Goal: Information Seeking & Learning: Learn about a topic

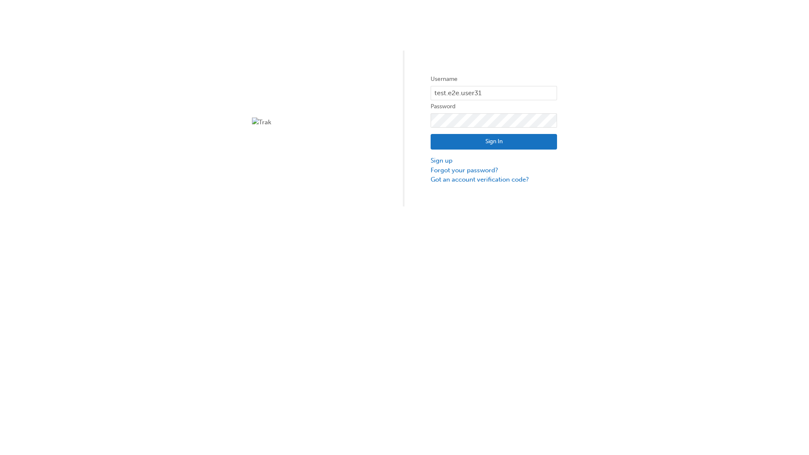
type input "test.e2e.user31"
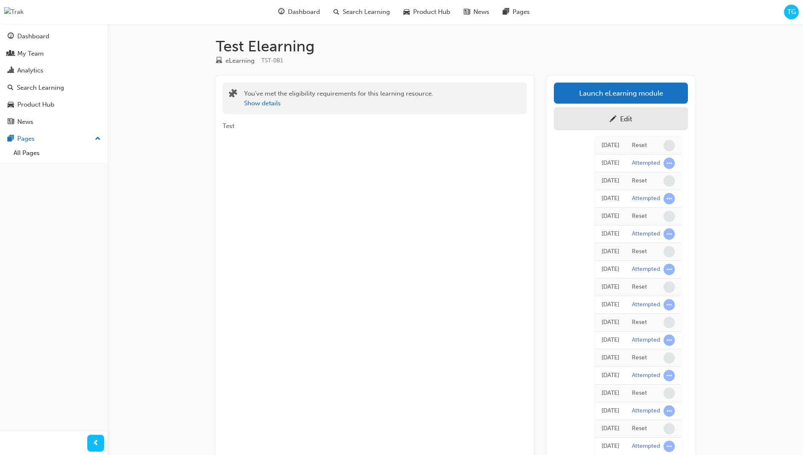
scroll to position [75, 0]
